Goal: Download file/media

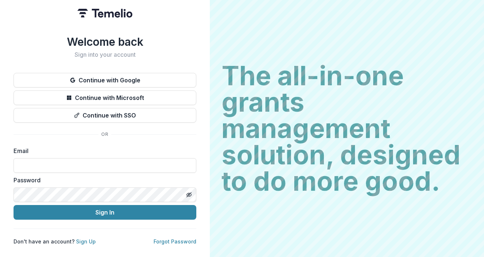
click at [79, 73] on button "Continue with Google" at bounding box center [105, 80] width 183 height 15
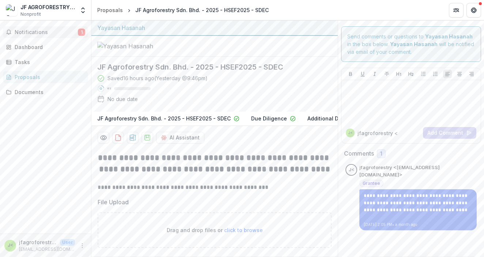
click at [27, 29] on span "Notifications" at bounding box center [46, 32] width 63 height 6
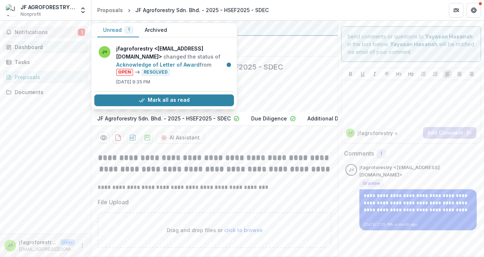
click at [24, 48] on div "Dashboard" at bounding box center [49, 47] width 68 height 8
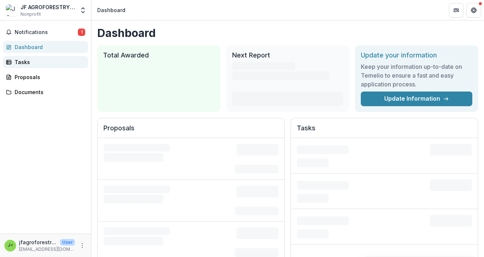
click at [30, 61] on div "Tasks" at bounding box center [49, 62] width 68 height 8
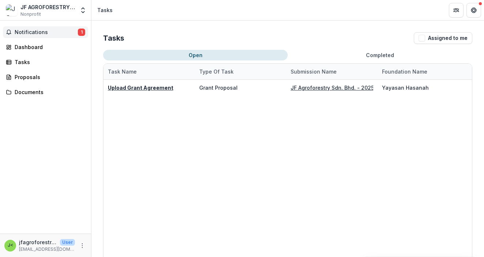
click at [32, 33] on span "Notifications" at bounding box center [46, 32] width 63 height 6
click at [35, 48] on div "Dashboard" at bounding box center [49, 47] width 68 height 8
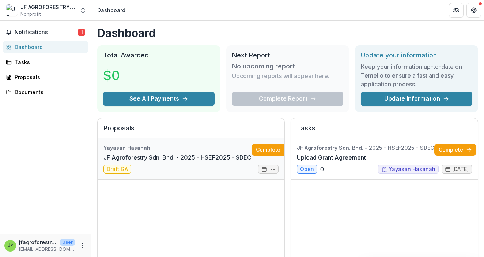
click at [200, 153] on link "JF Agroforestry Sdn. Bhd. - 2025 - HSEF2025 - SDEC" at bounding box center [177, 157] width 148 height 9
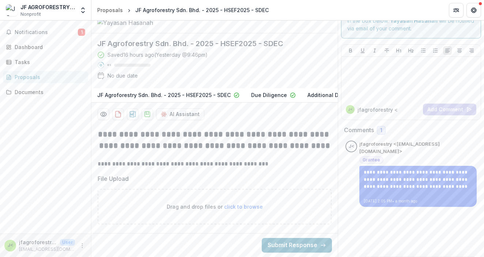
scroll to position [68, 0]
click at [44, 93] on div "Documents" at bounding box center [49, 92] width 68 height 8
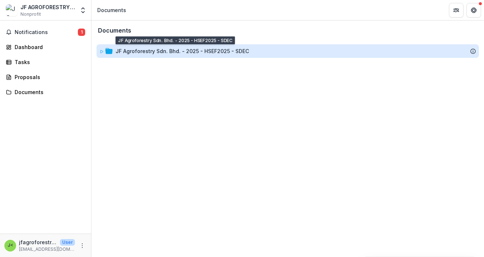
click at [133, 51] on div "JF Agroforestry Sdn. Bhd. - 2025 - HSEF2025 - SDEC" at bounding box center [182, 51] width 133 height 8
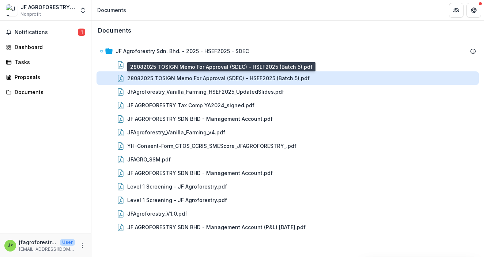
click at [145, 75] on div "28082025 TOSIGN Memo For Approval (SDEC) - HSEF2025 (Batch 5).pdf" at bounding box center [218, 78] width 182 height 8
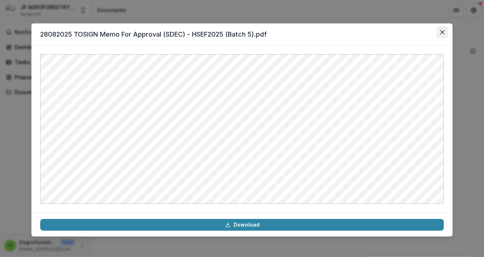
click at [445, 30] on button "Close" at bounding box center [442, 32] width 12 height 12
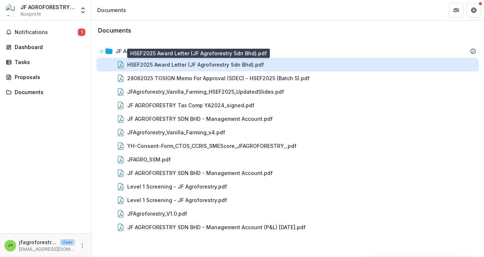
click at [140, 67] on div "HSEF2025 Award Letter (JF Agroforestry Sdn Bhd).pdf" at bounding box center [195, 65] width 137 height 8
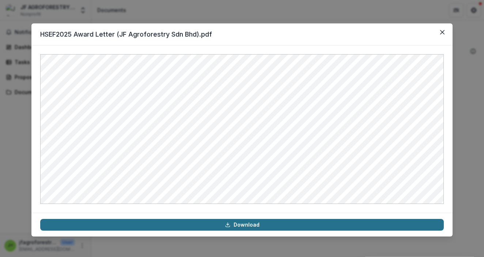
click at [236, 224] on link "Download" at bounding box center [242, 225] width 404 height 12
